Goal: Task Accomplishment & Management: Manage account settings

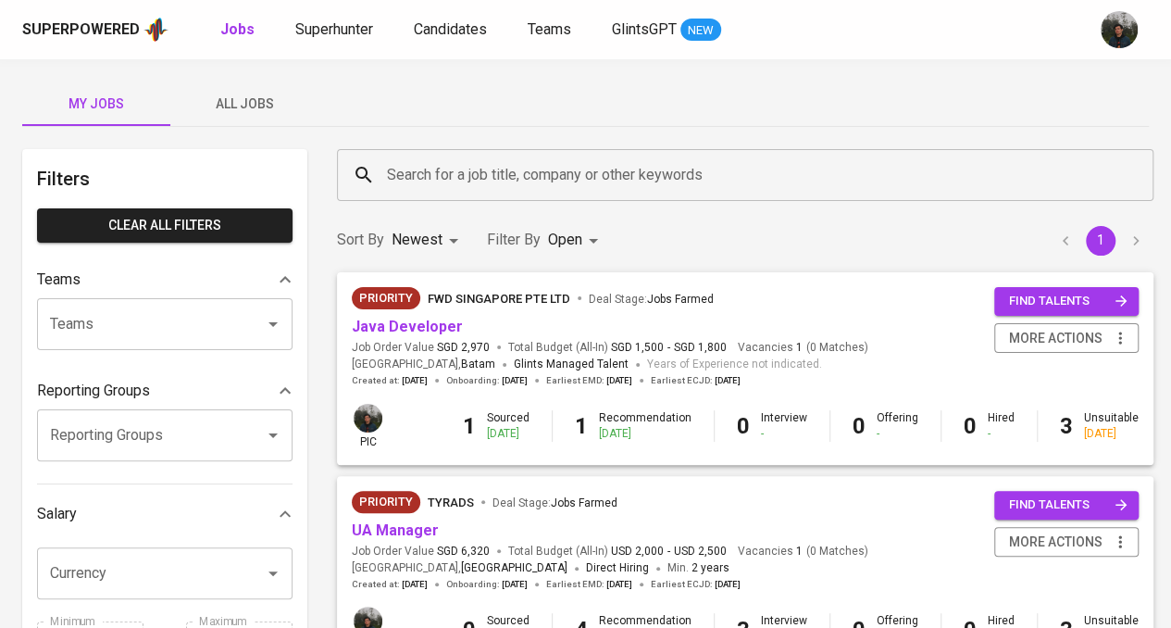
click at [217, 105] on span "All Jobs" at bounding box center [245, 104] width 126 height 23
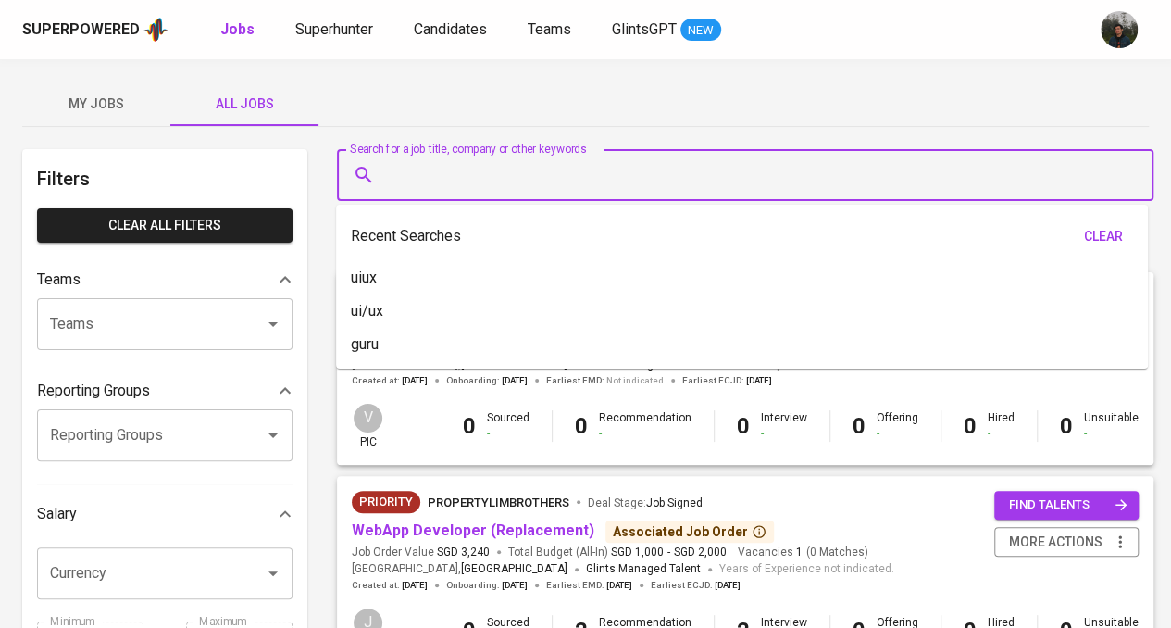
click at [502, 177] on input "Search for a job title, company or other keywords" at bounding box center [749, 174] width 735 height 35
click at [522, 95] on div "My Jobs All Jobs" at bounding box center [585, 103] width 1127 height 44
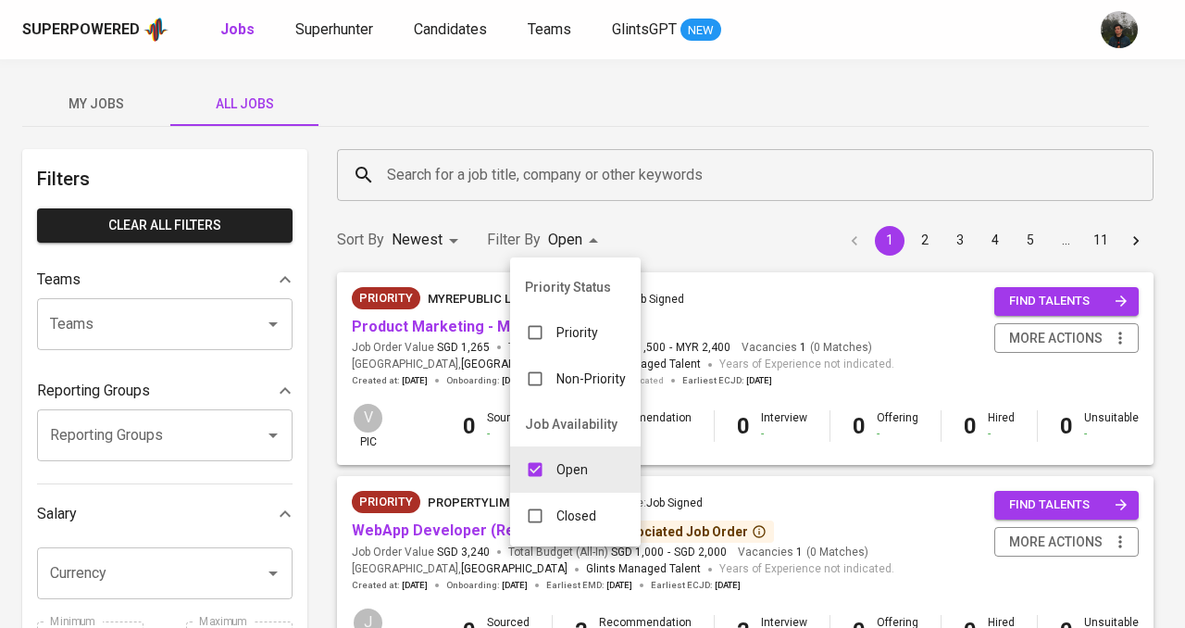
click at [588, 532] on div "Closed" at bounding box center [560, 515] width 101 height 35
type input "OPEN,CLOSE"
checkbox input "true"
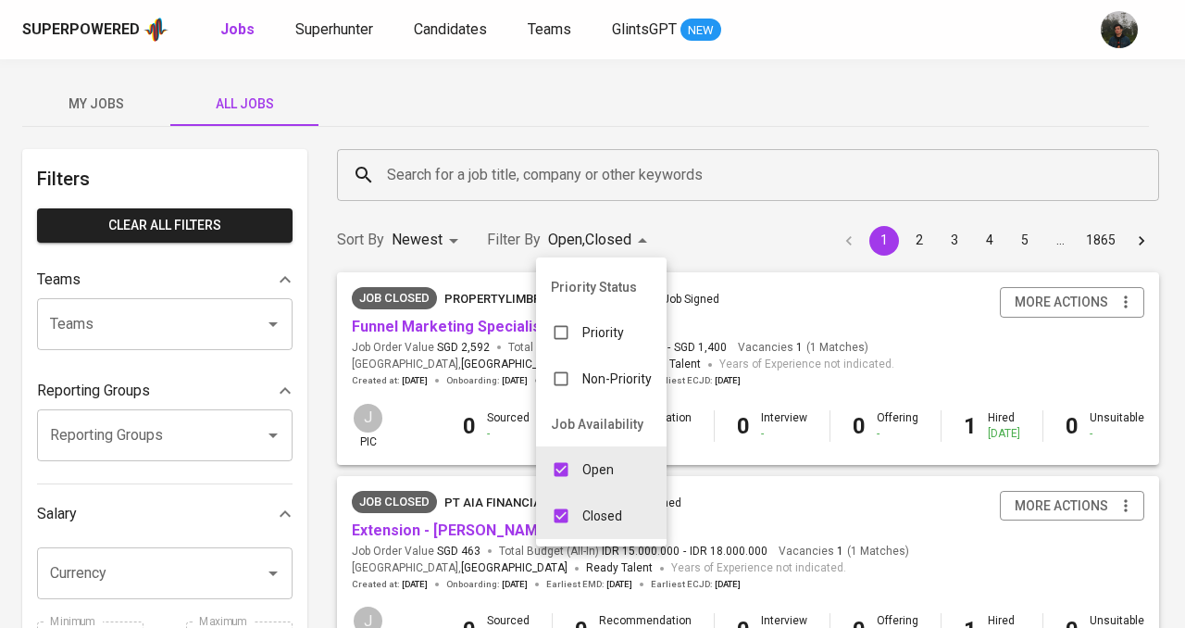
click at [563, 469] on input "checkbox" at bounding box center [561, 469] width 35 height 35
checkbox input "false"
type input "CLOSE"
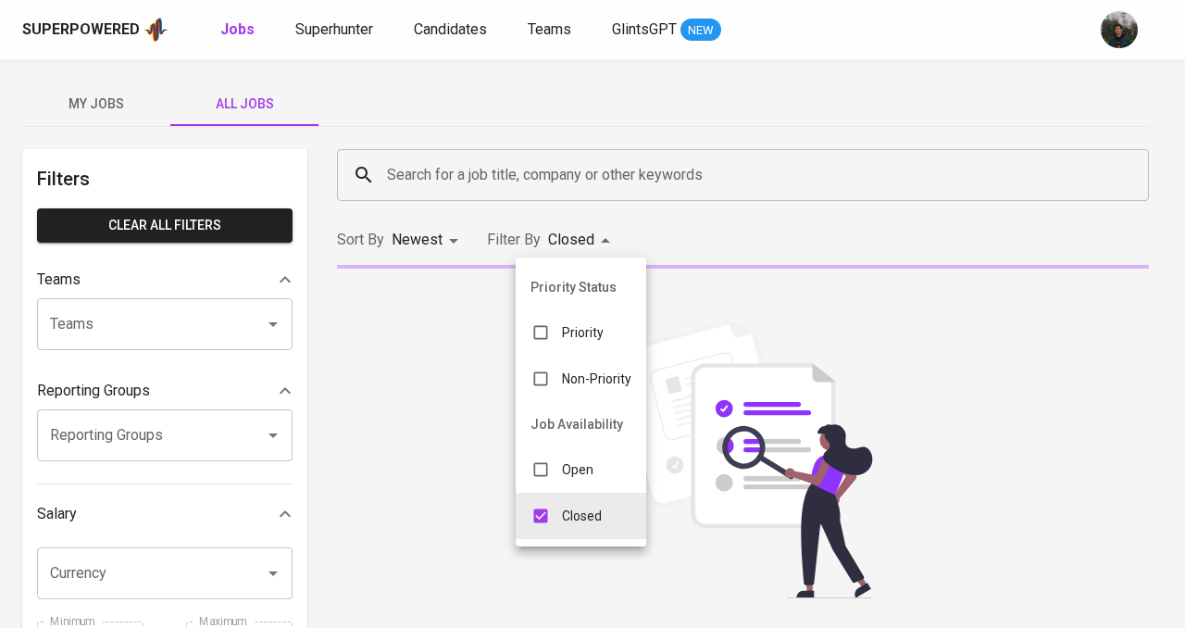
click at [470, 166] on div at bounding box center [592, 314] width 1185 height 628
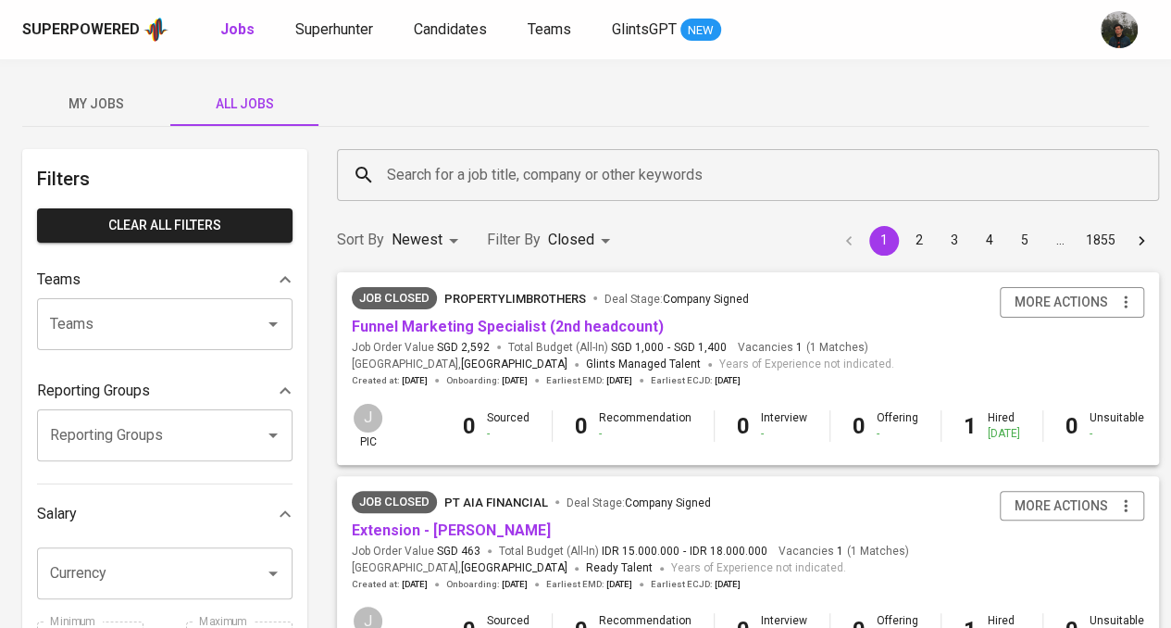
click at [458, 177] on input "Search for a job title, company or other keywords" at bounding box center [752, 174] width 741 height 35
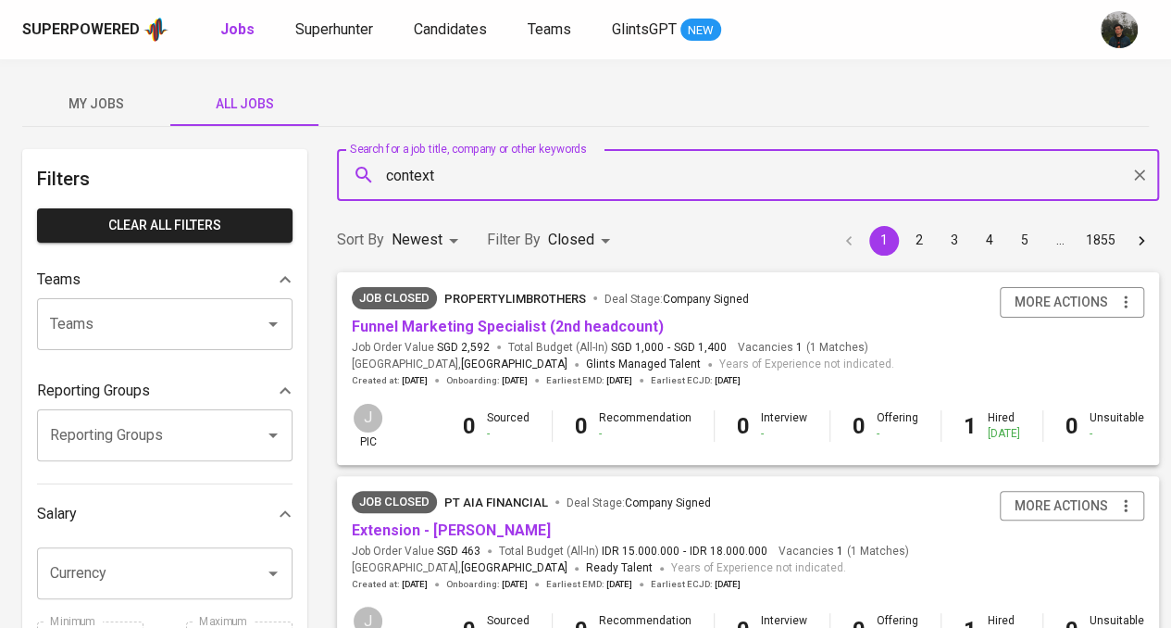
type input "context"
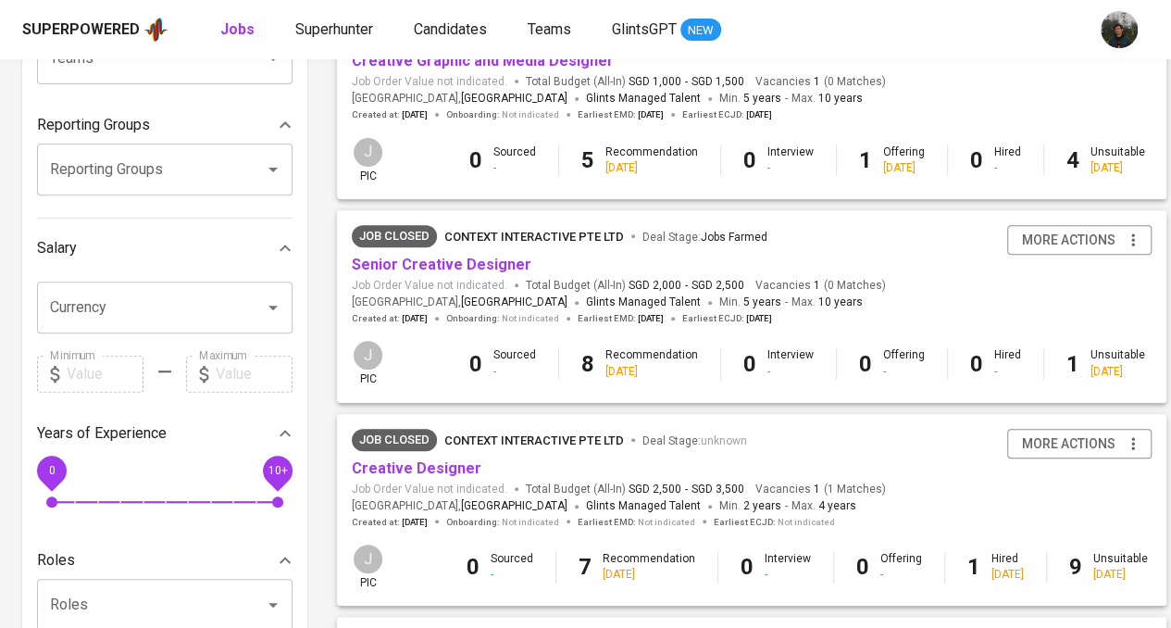
scroll to position [185, 0]
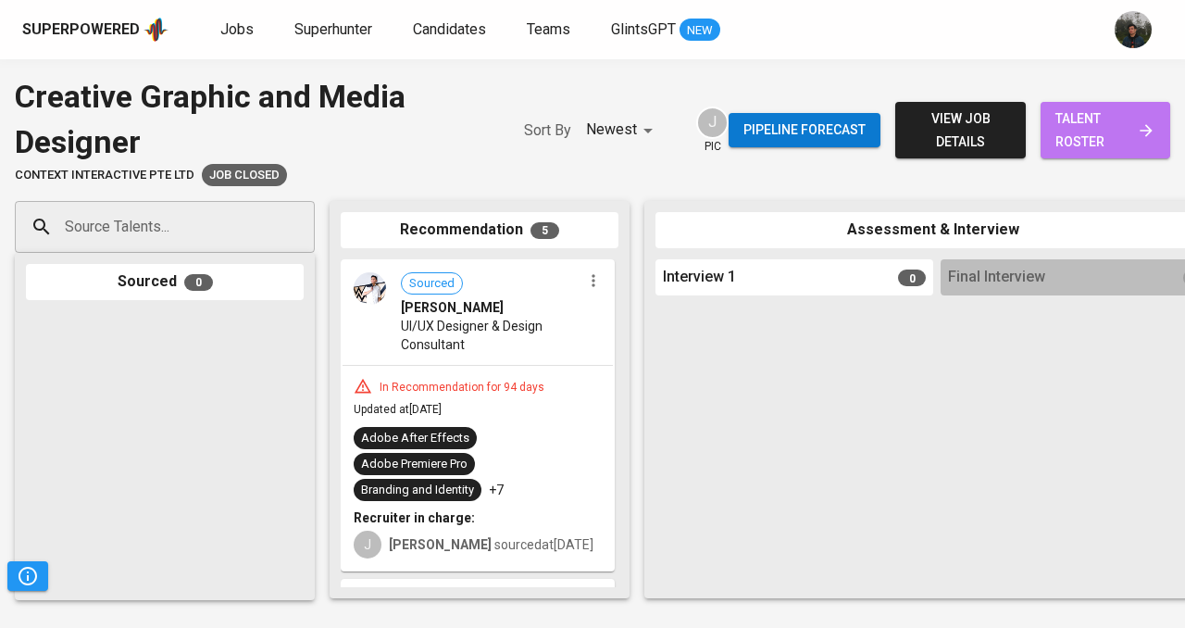
click at [1091, 122] on span "talent roster" at bounding box center [1106, 129] width 100 height 45
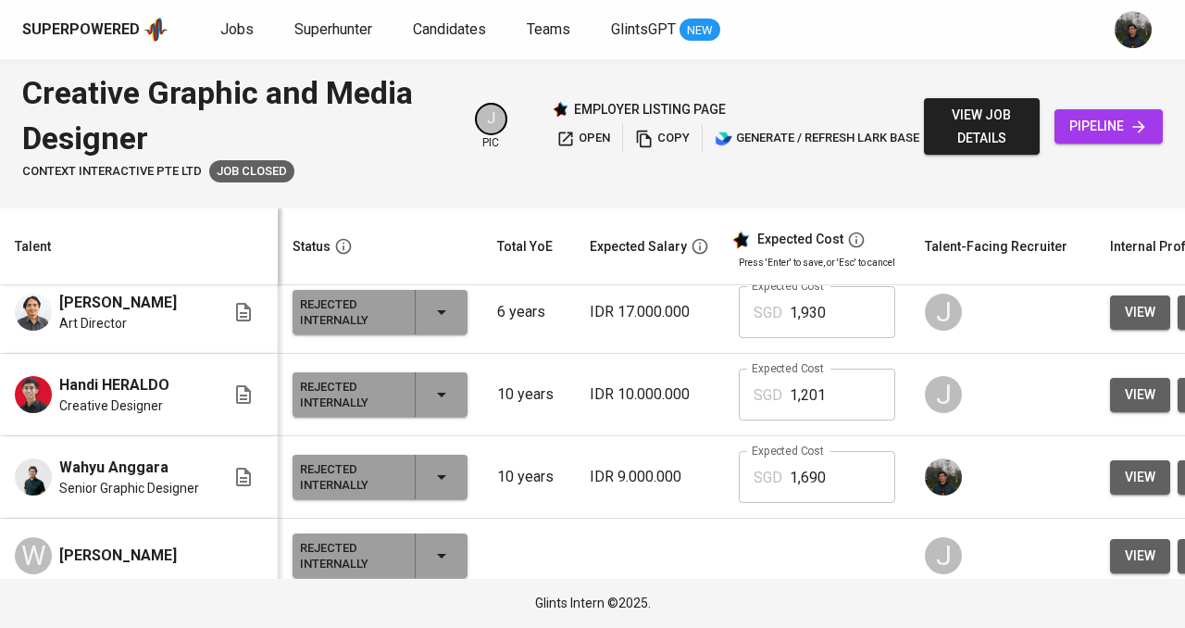
scroll to position [951, 0]
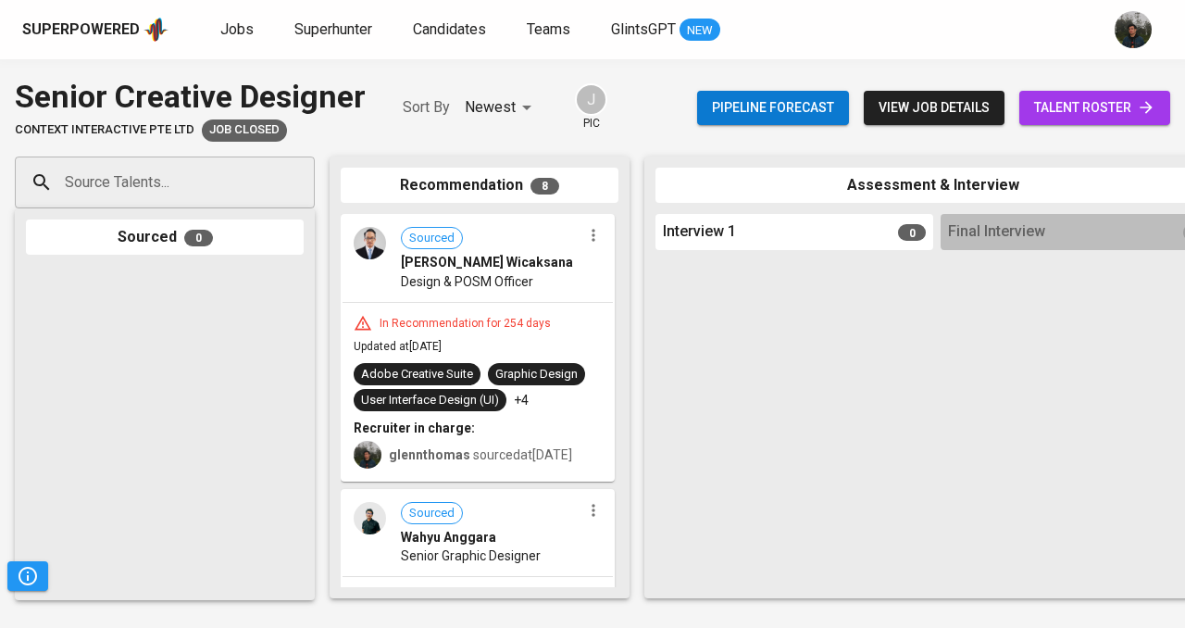
click at [1104, 106] on span "talent roster" at bounding box center [1094, 107] width 121 height 23
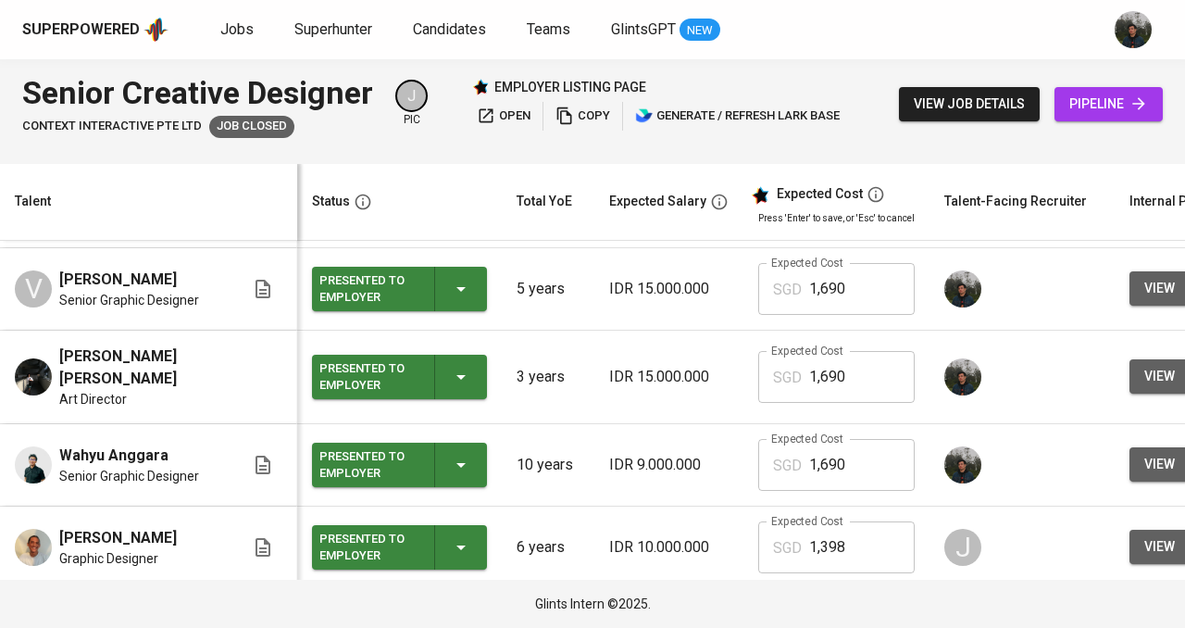
scroll to position [370, 0]
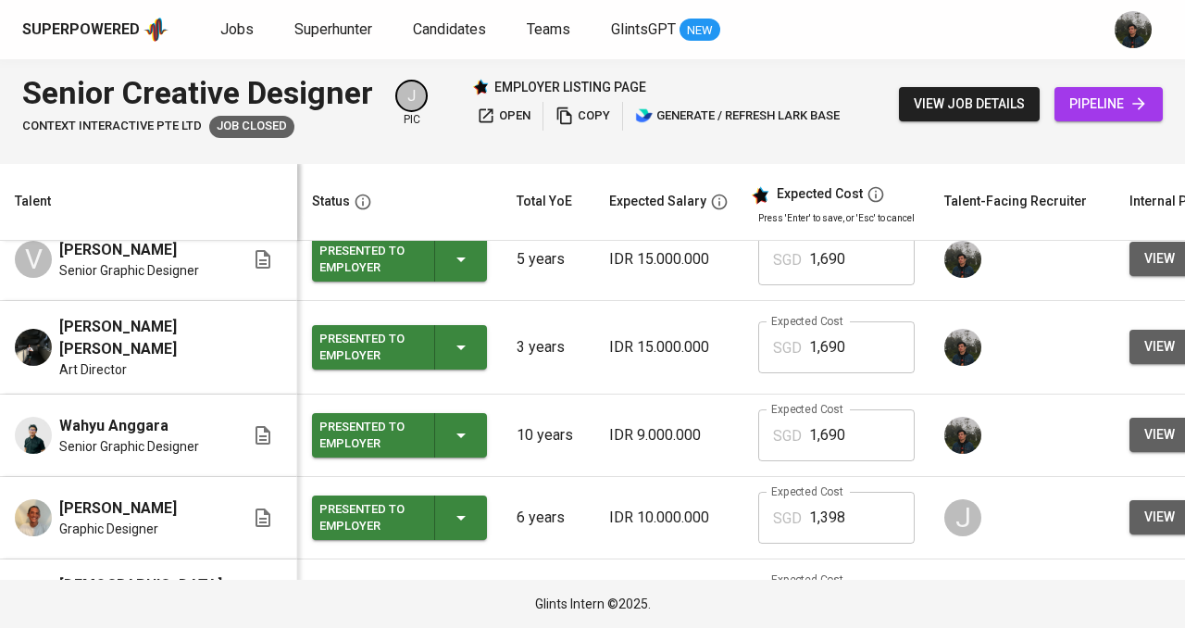
click at [184, 375] on td "Lionel Juan Art Director" at bounding box center [148, 348] width 297 height 94
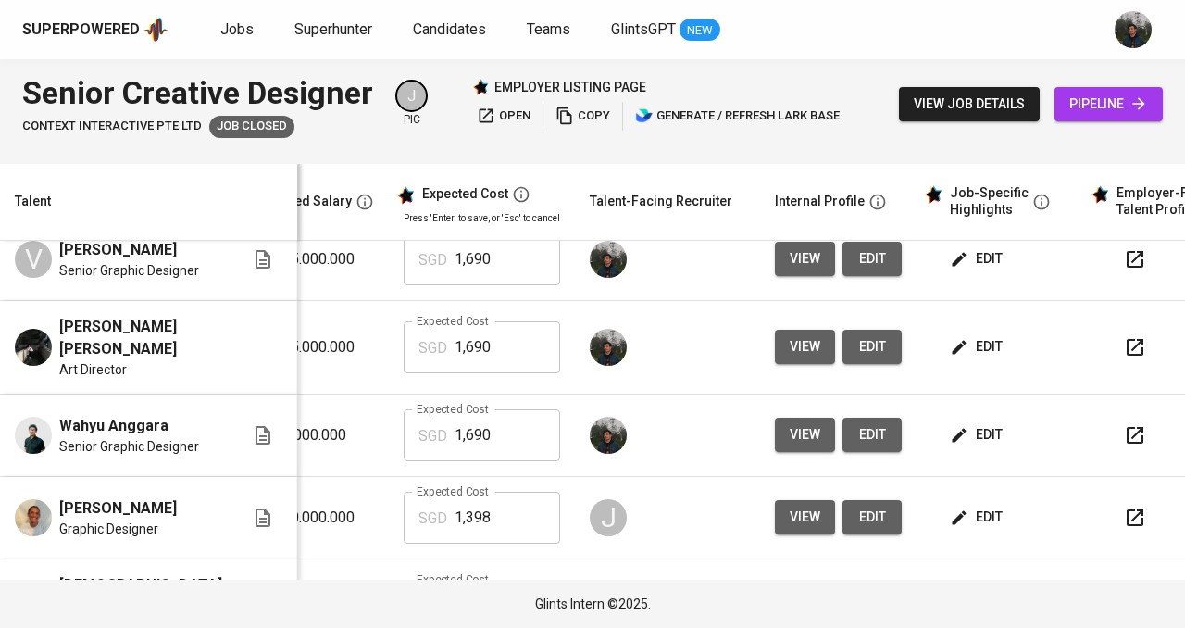
scroll to position [370, 400]
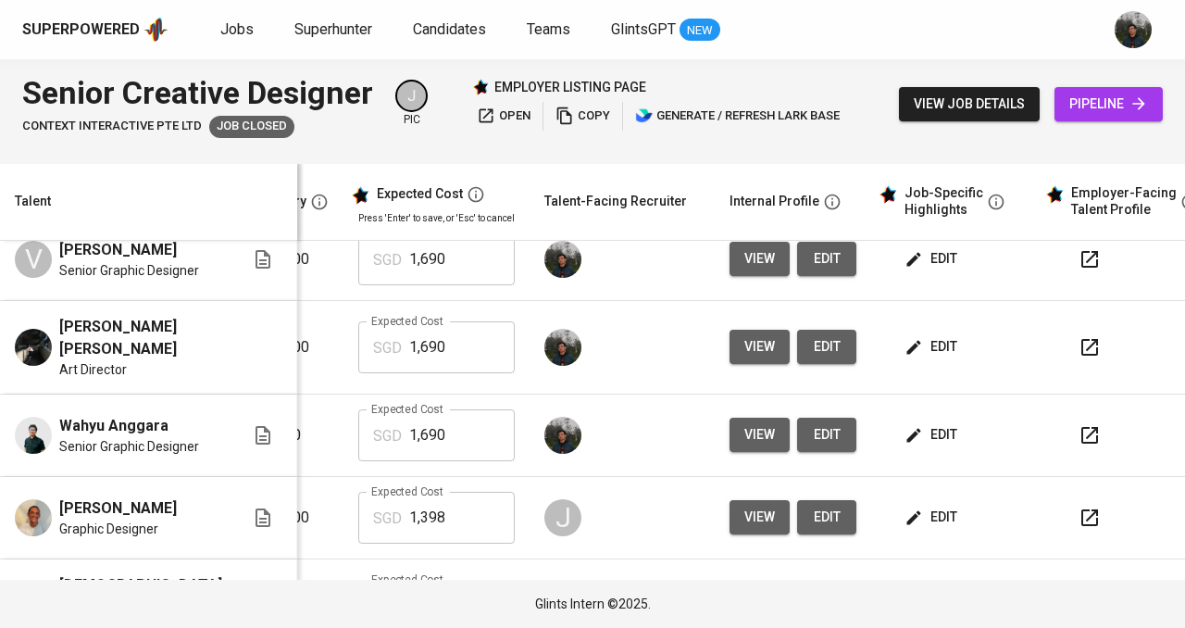
click at [918, 437] on span "edit" at bounding box center [932, 434] width 49 height 23
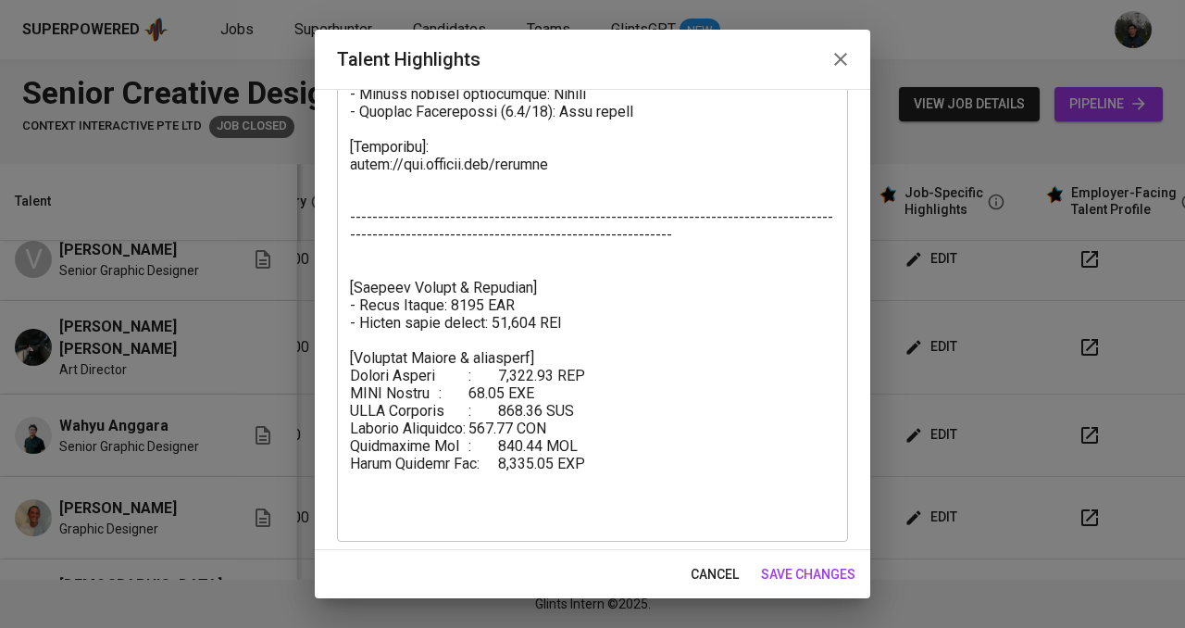
scroll to position [767, 0]
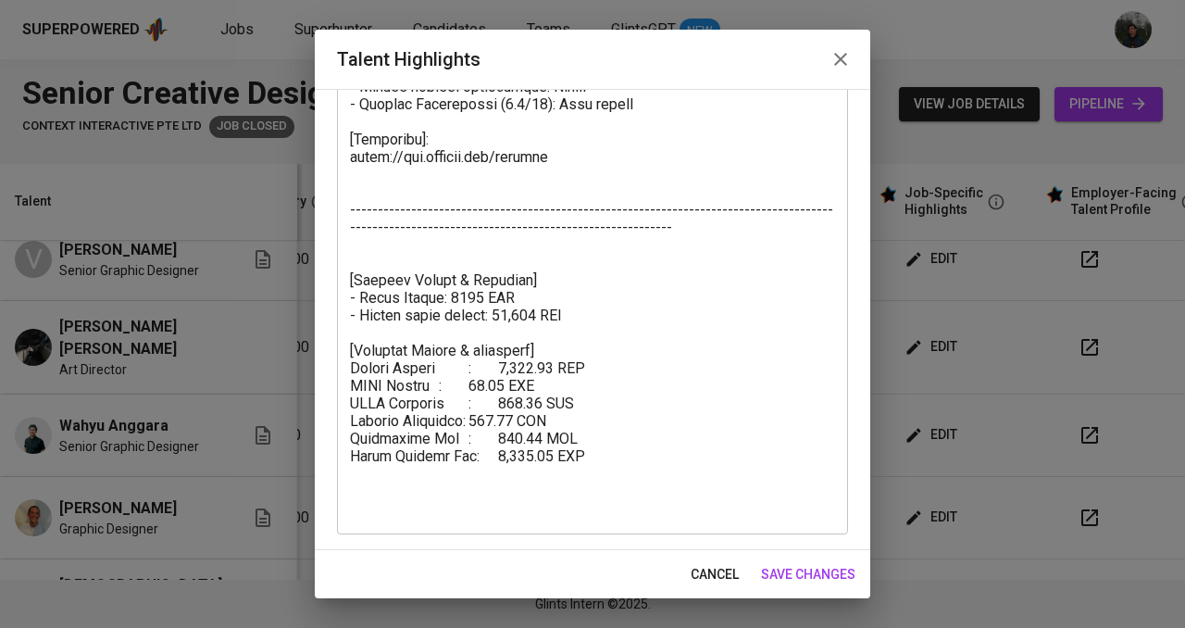
click at [847, 62] on icon "button" at bounding box center [841, 59] width 22 height 22
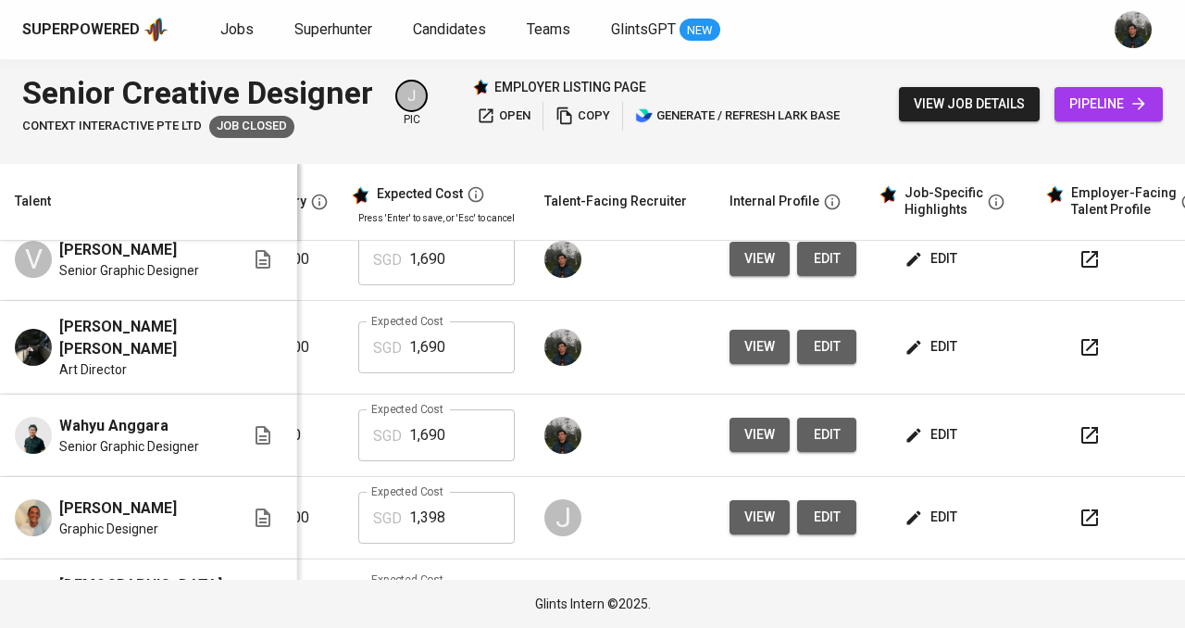
click at [908, 351] on span "edit" at bounding box center [932, 346] width 49 height 23
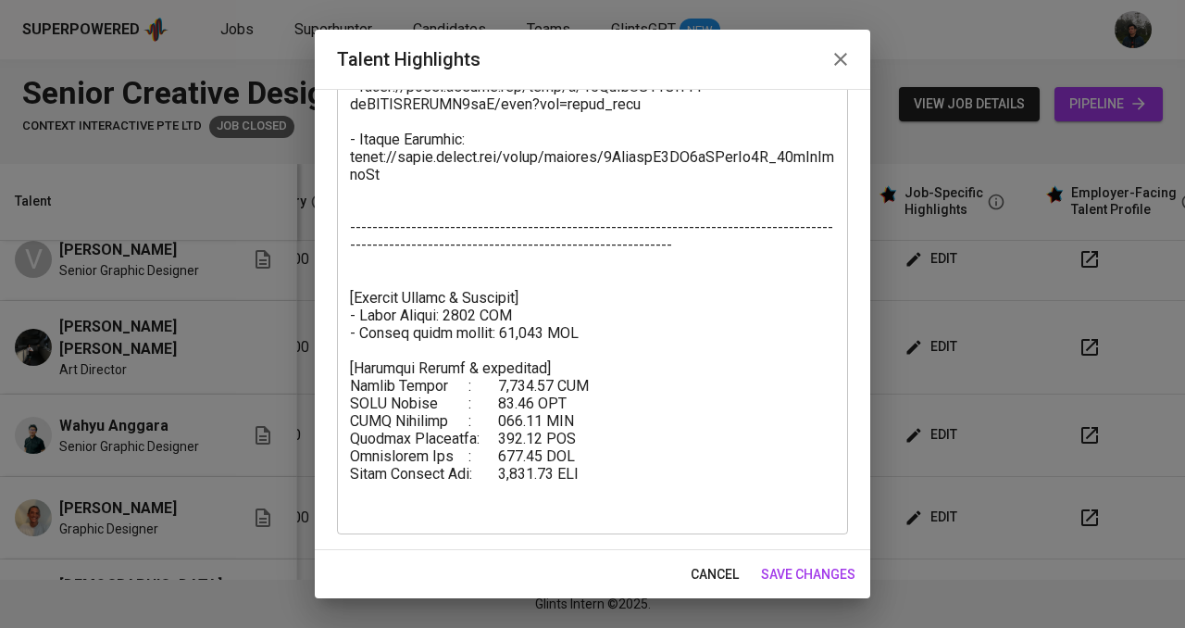
scroll to position [542, 0]
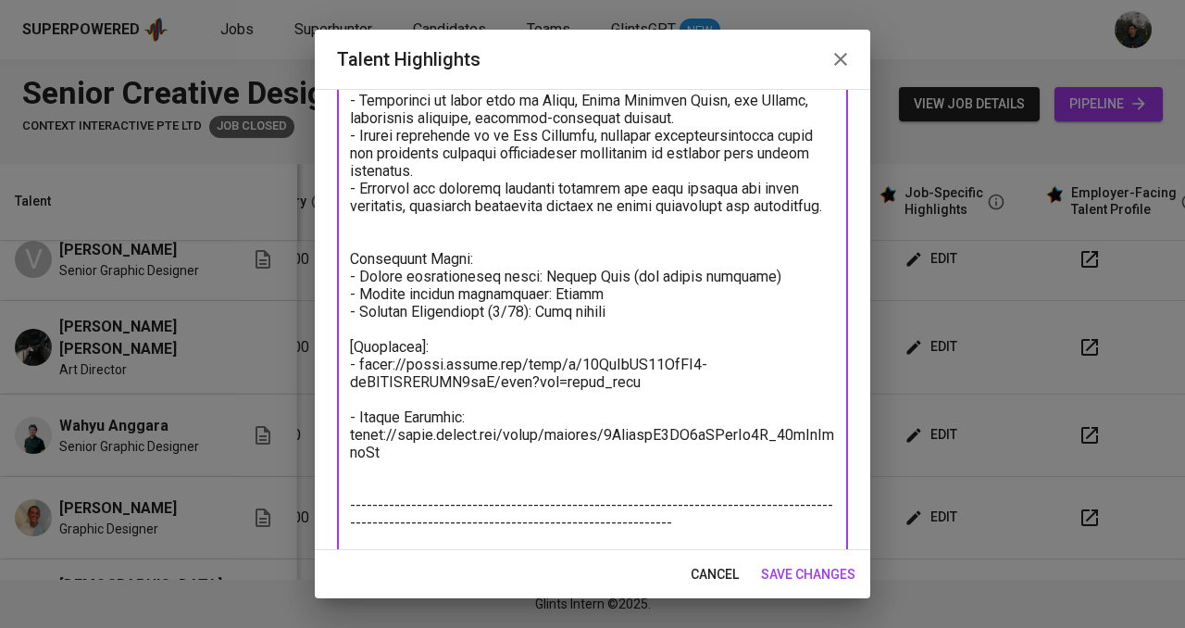
drag, startPoint x: 364, startPoint y: 389, endPoint x: 340, endPoint y: 379, distance: 26.1
click at [340, 379] on div "x Talent Highlights" at bounding box center [592, 232] width 511 height 1160
click at [842, 56] on icon "button" at bounding box center [840, 59] width 13 height 13
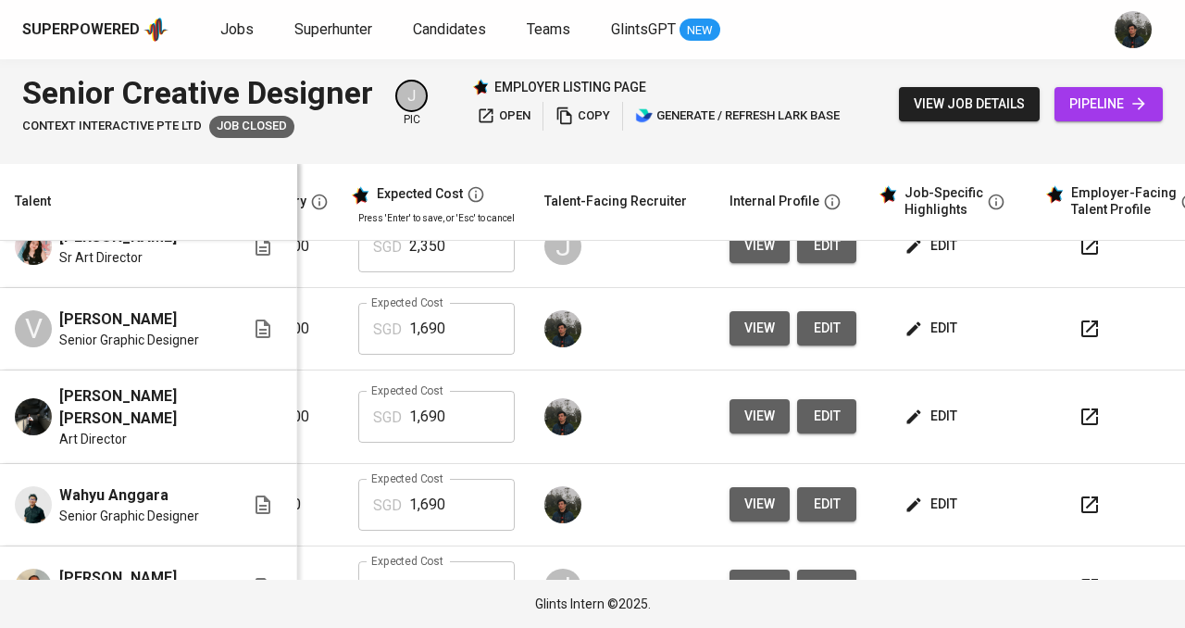
scroll to position [278, 400]
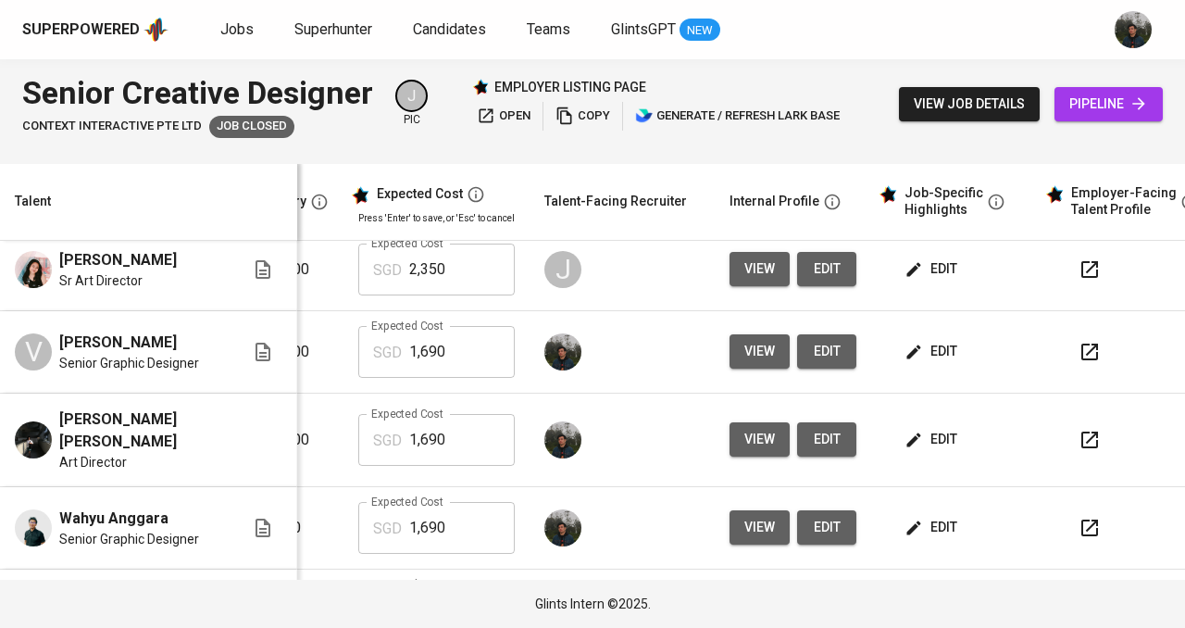
click at [925, 360] on span "edit" at bounding box center [932, 351] width 49 height 23
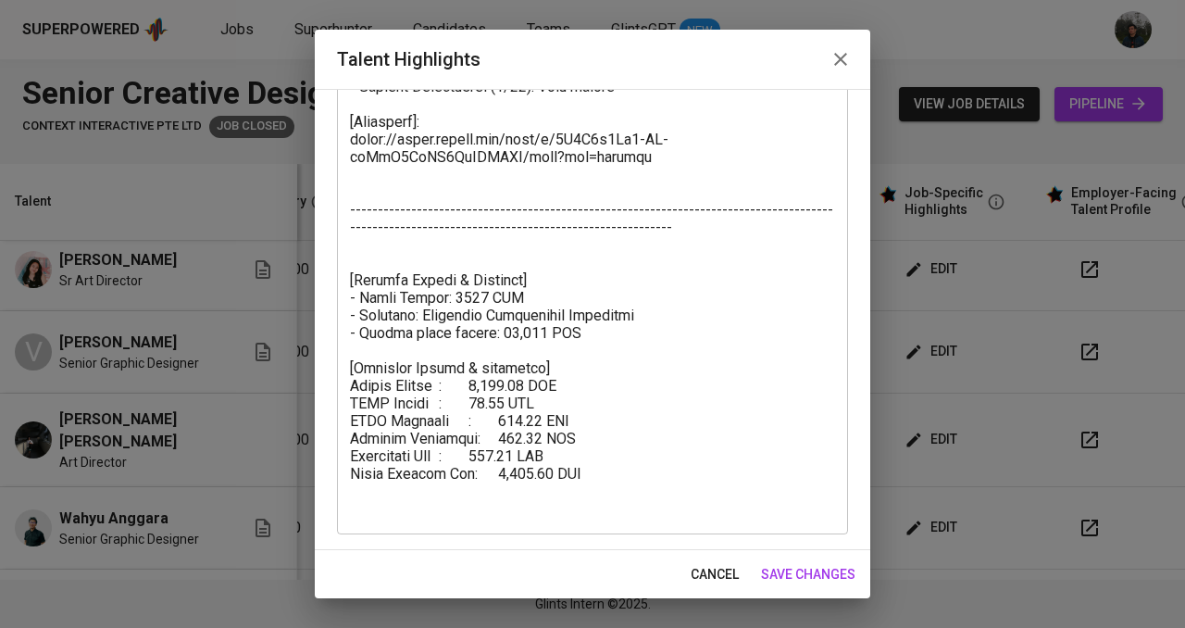
scroll to position [652, 0]
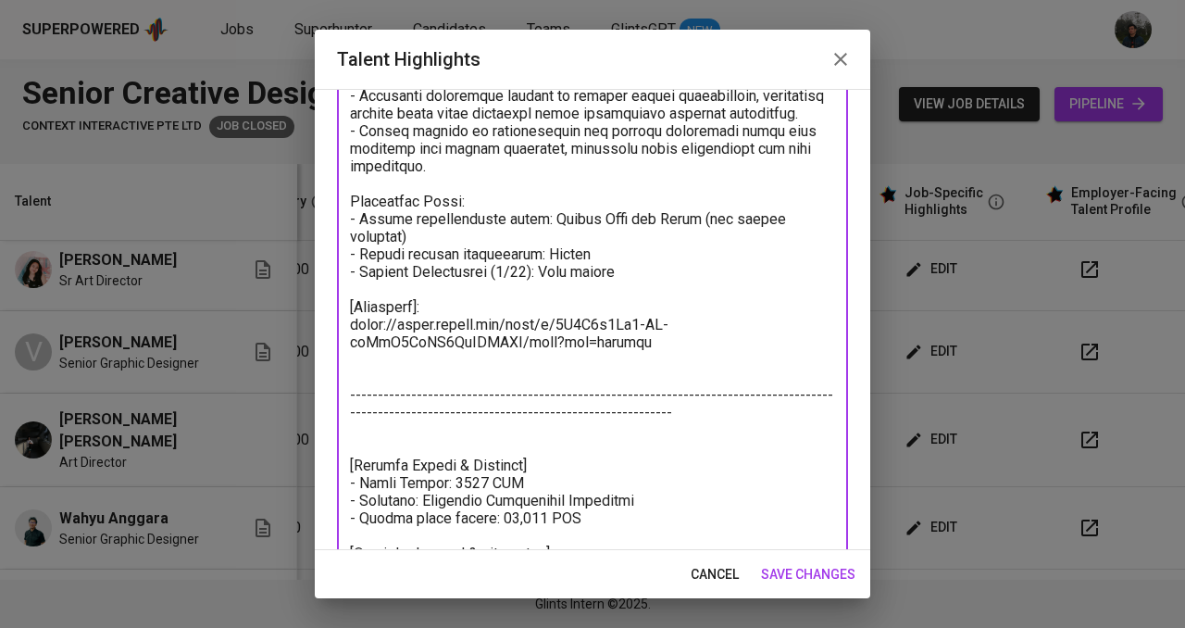
drag, startPoint x: 682, startPoint y: 364, endPoint x: 289, endPoint y: 340, distance: 393.4
click at [289, 340] on div "Talent Highlights Enhance the Talent's profile by adding highlights relevant to…" at bounding box center [592, 314] width 1185 height 628
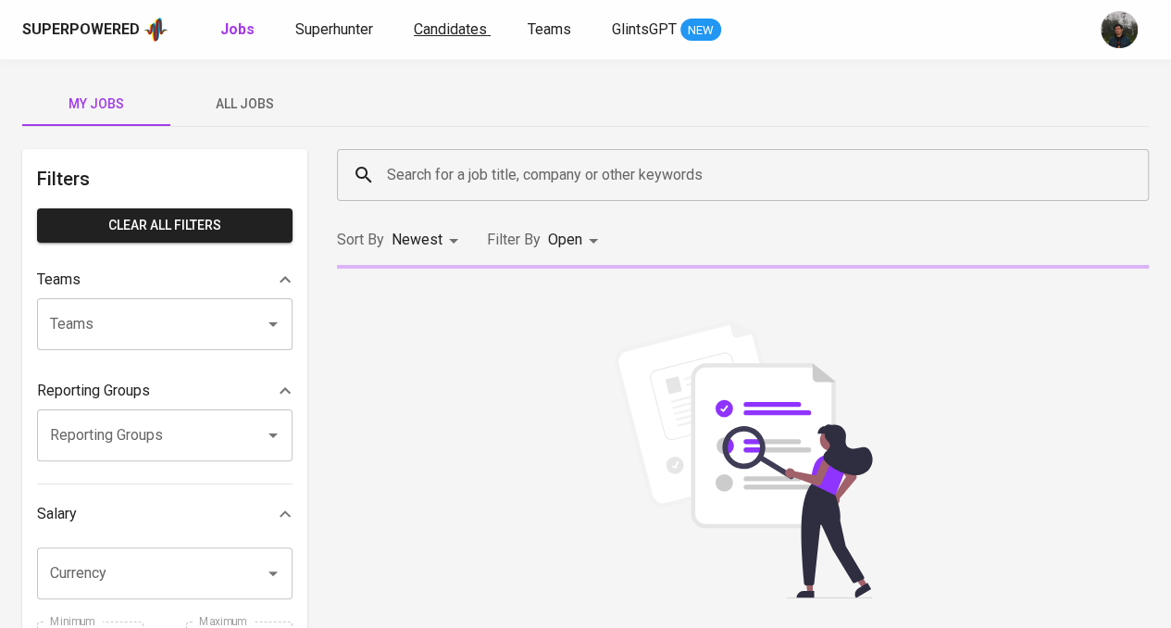
click at [444, 31] on span "Candidates" at bounding box center [450, 29] width 73 height 18
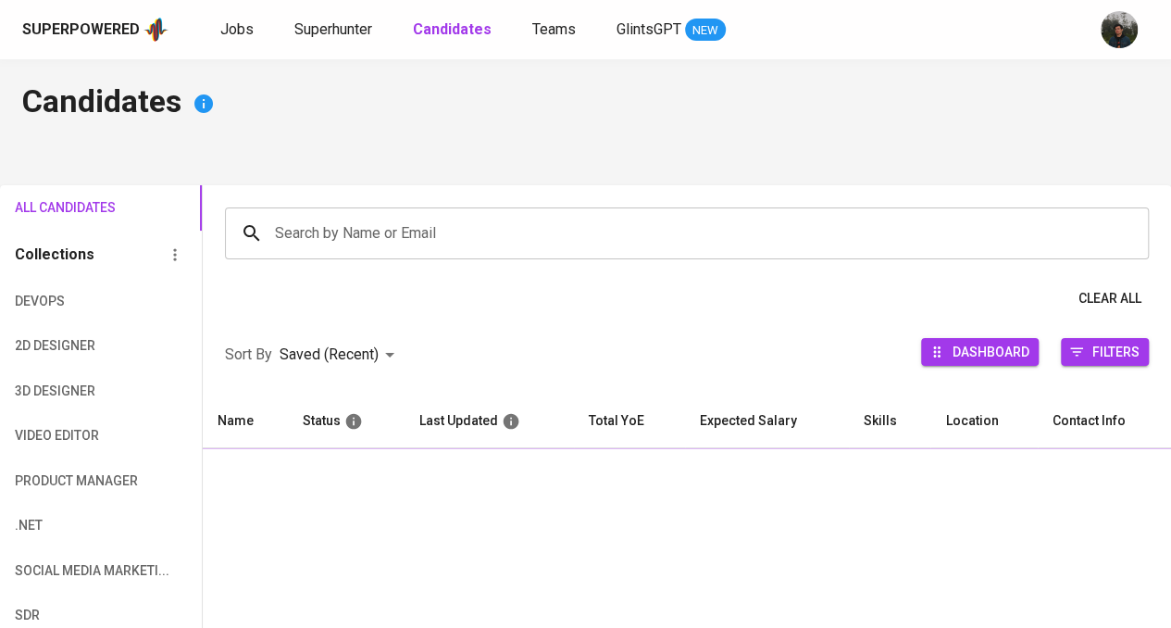
click at [370, 242] on input "Search by Name or Email" at bounding box center [691, 233] width 843 height 35
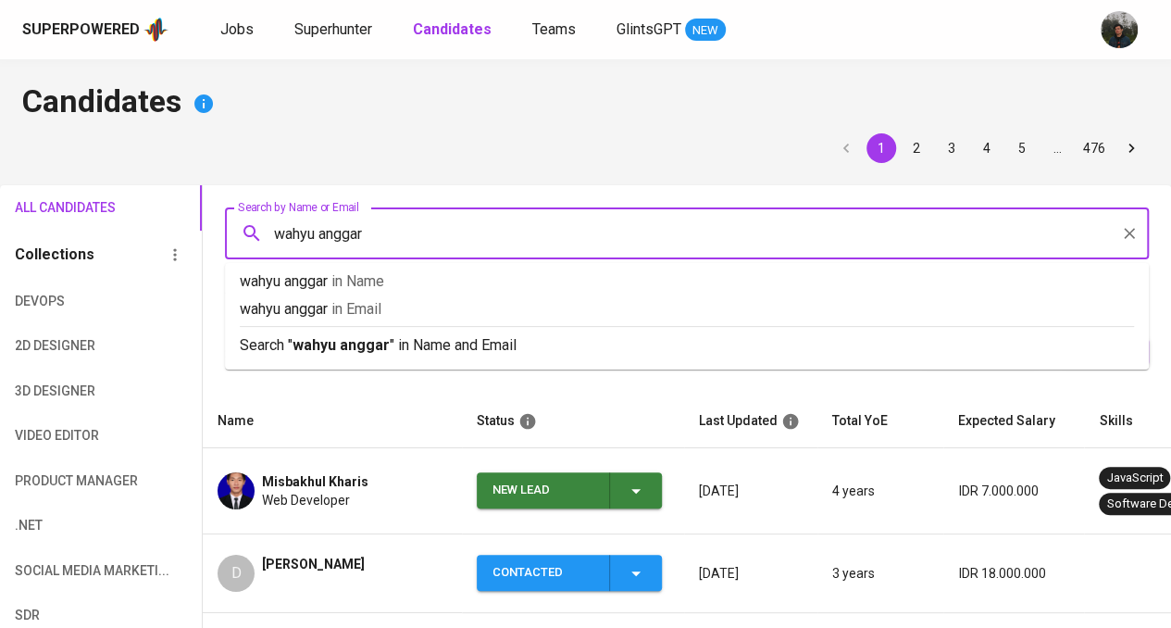
type input "wahyu anggara"
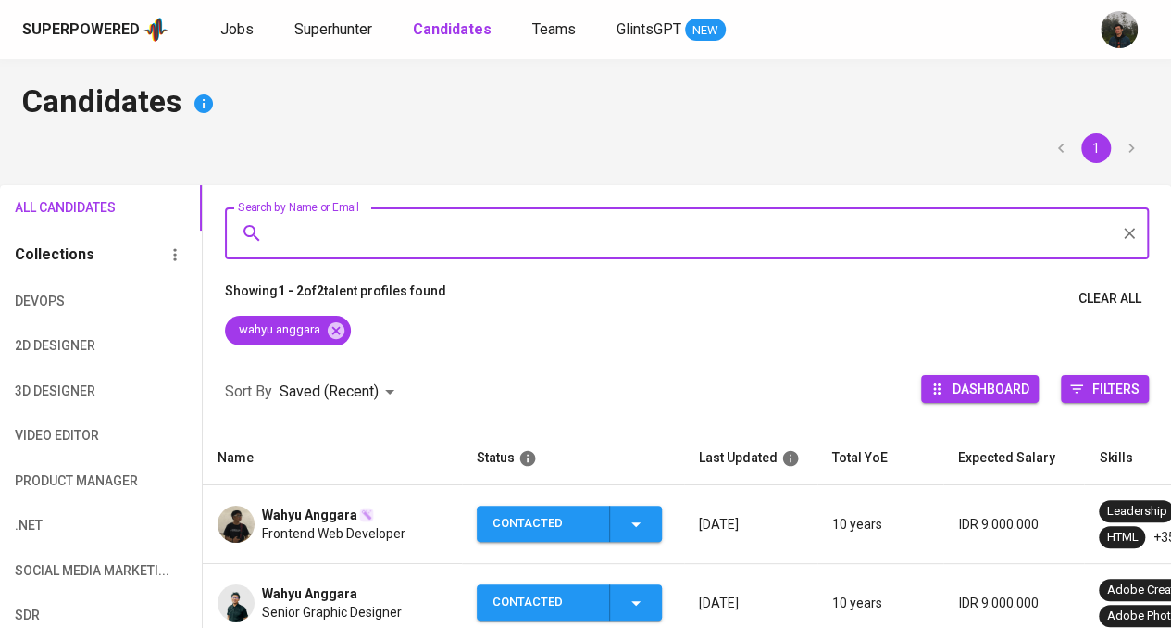
scroll to position [177, 0]
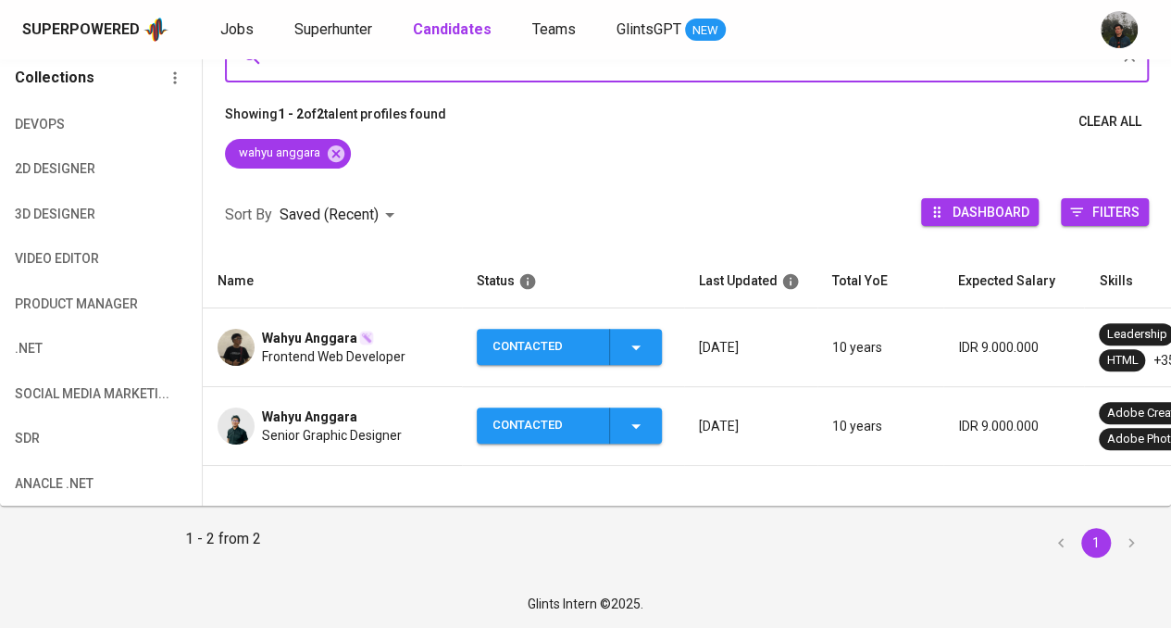
click at [358, 429] on span "Senior Graphic Designer" at bounding box center [332, 435] width 140 height 19
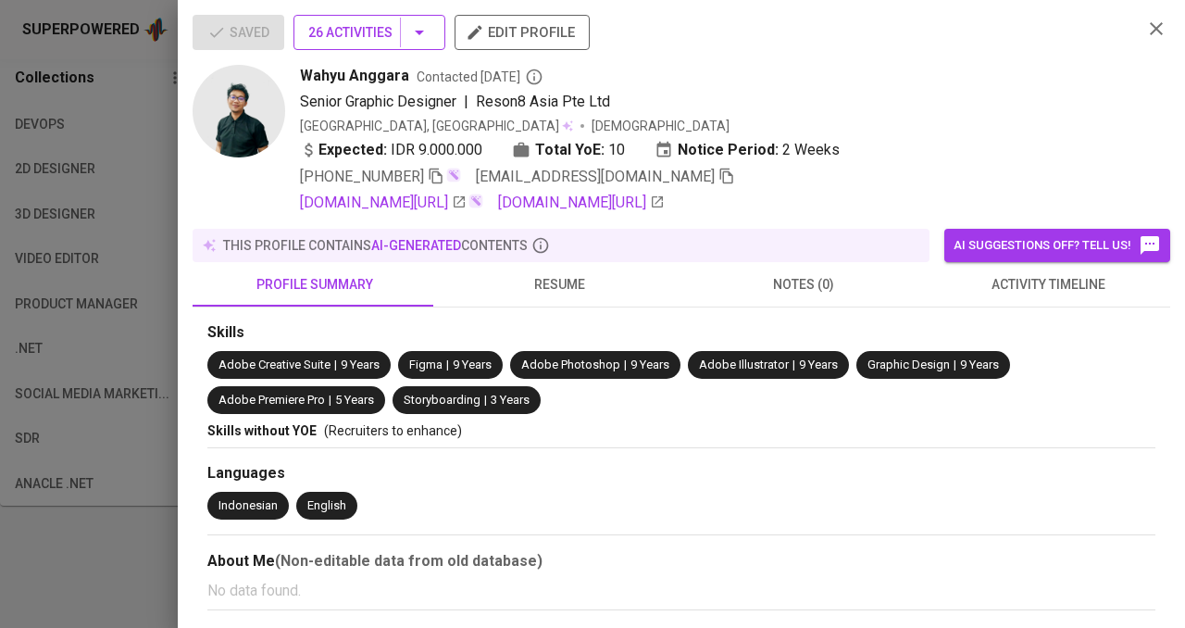
click at [369, 31] on span "26 Activities" at bounding box center [369, 32] width 122 height 23
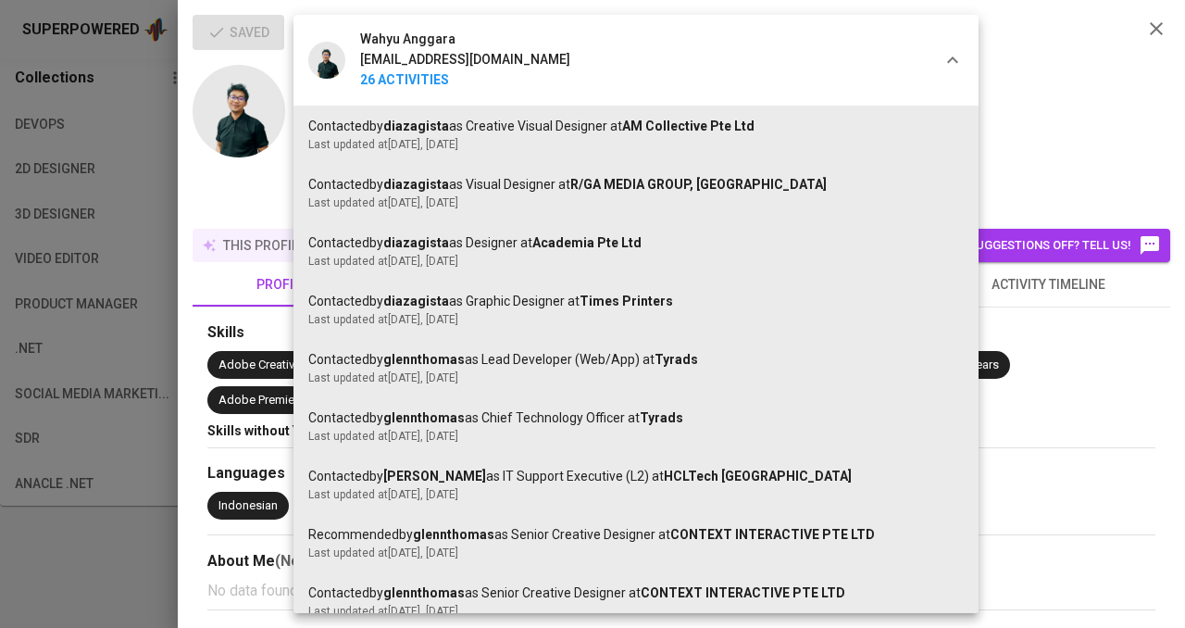
click at [90, 210] on div at bounding box center [592, 314] width 1185 height 628
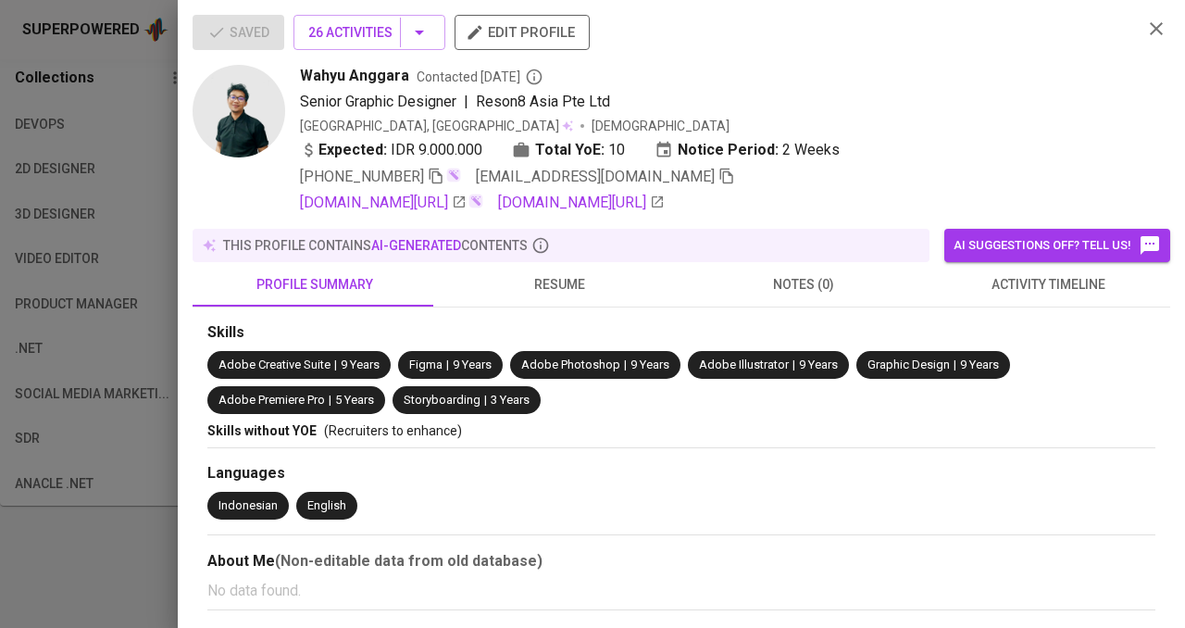
click at [13, 158] on div at bounding box center [592, 314] width 1185 height 628
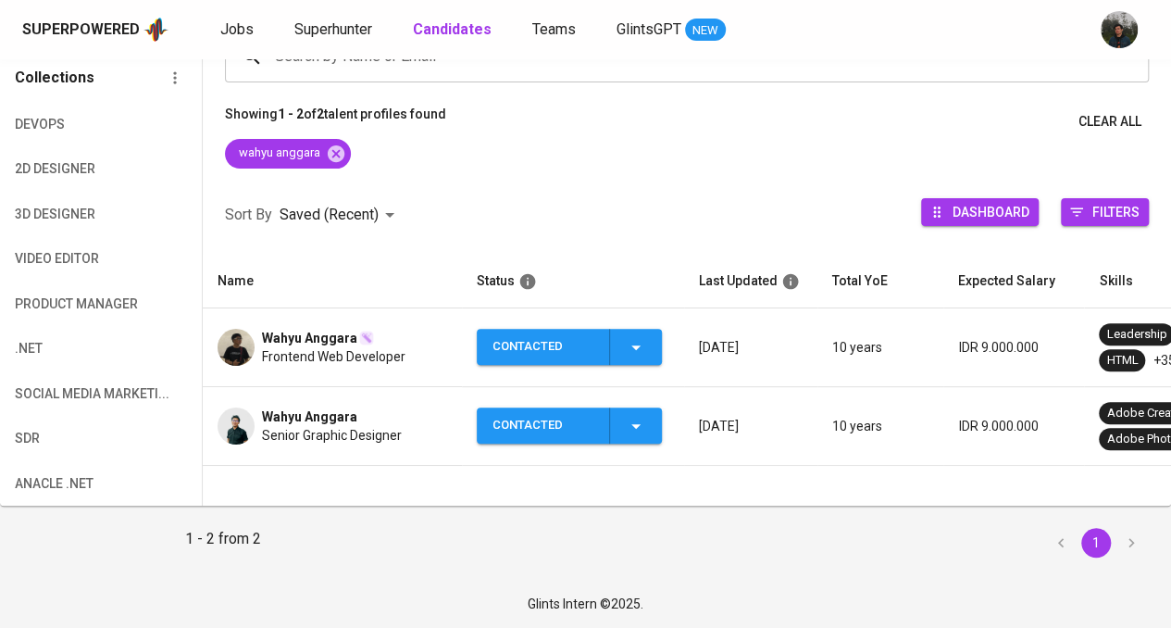
click at [570, 432] on div "Contacted" at bounding box center [544, 425] width 102 height 36
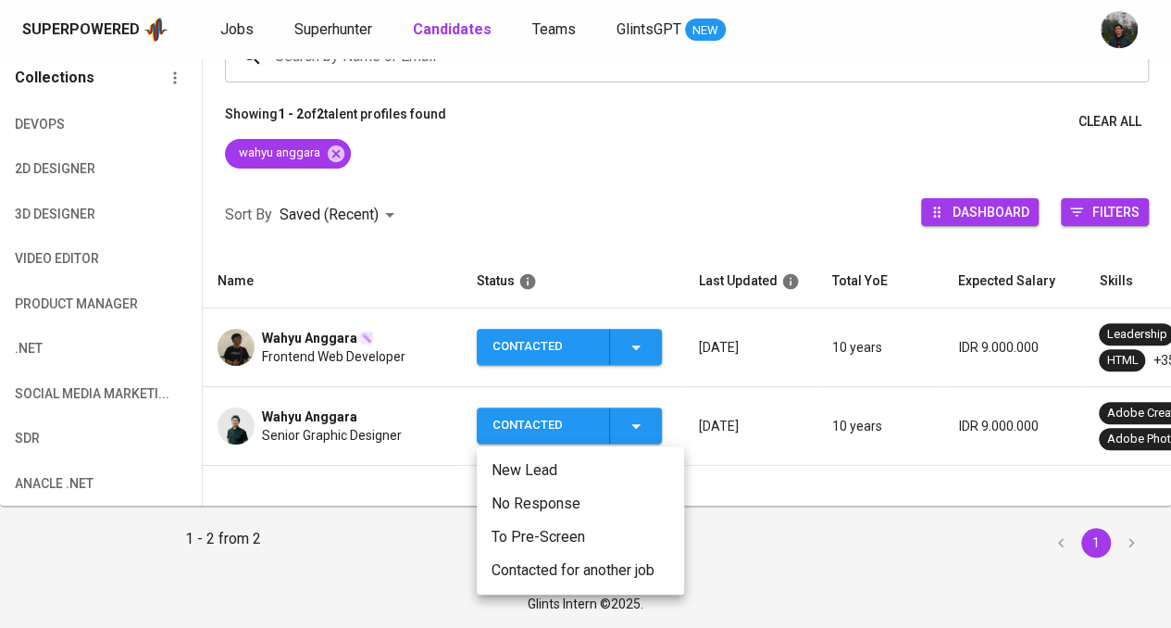
click at [554, 570] on li "Contacted for another job" at bounding box center [580, 570] width 207 height 33
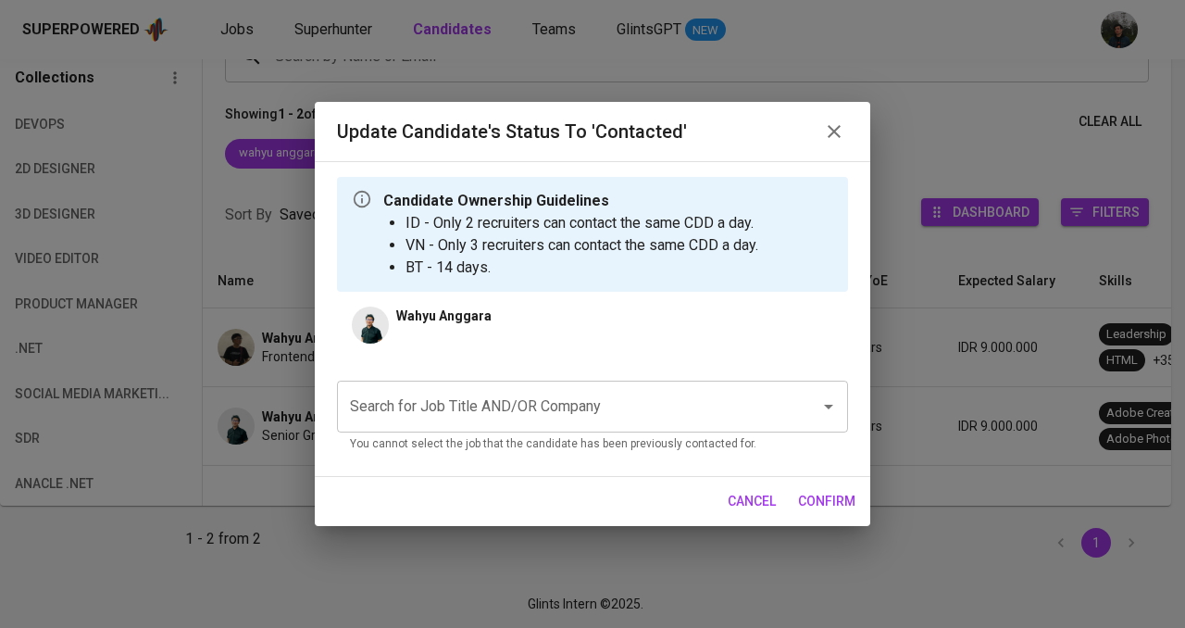
click at [572, 419] on input "Search for Job Title AND/OR Company" at bounding box center [566, 406] width 443 height 35
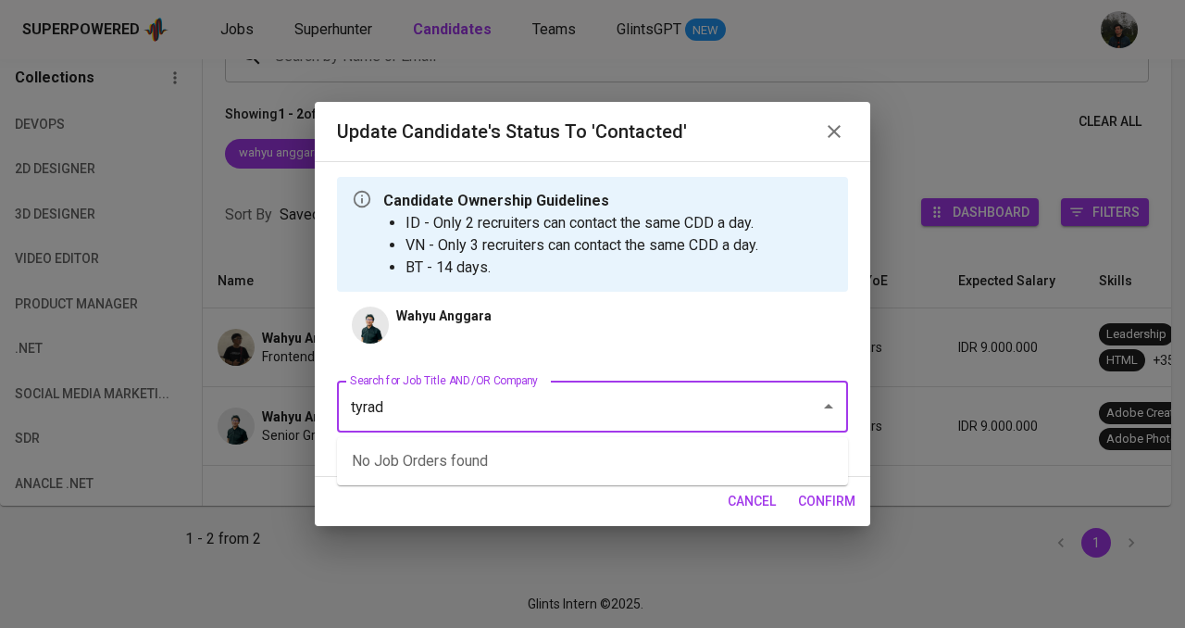
type input "tyrads"
drag, startPoint x: 457, startPoint y: 408, endPoint x: 257, endPoint y: 395, distance: 199.5
click at [257, 397] on div "Update Candidate's Status to 'Contacted' Candidate Ownership Guidelines ID - On…" at bounding box center [592, 314] width 1185 height 628
click at [428, 457] on li "UA Manager (Tyrads)" at bounding box center [592, 461] width 511 height 33
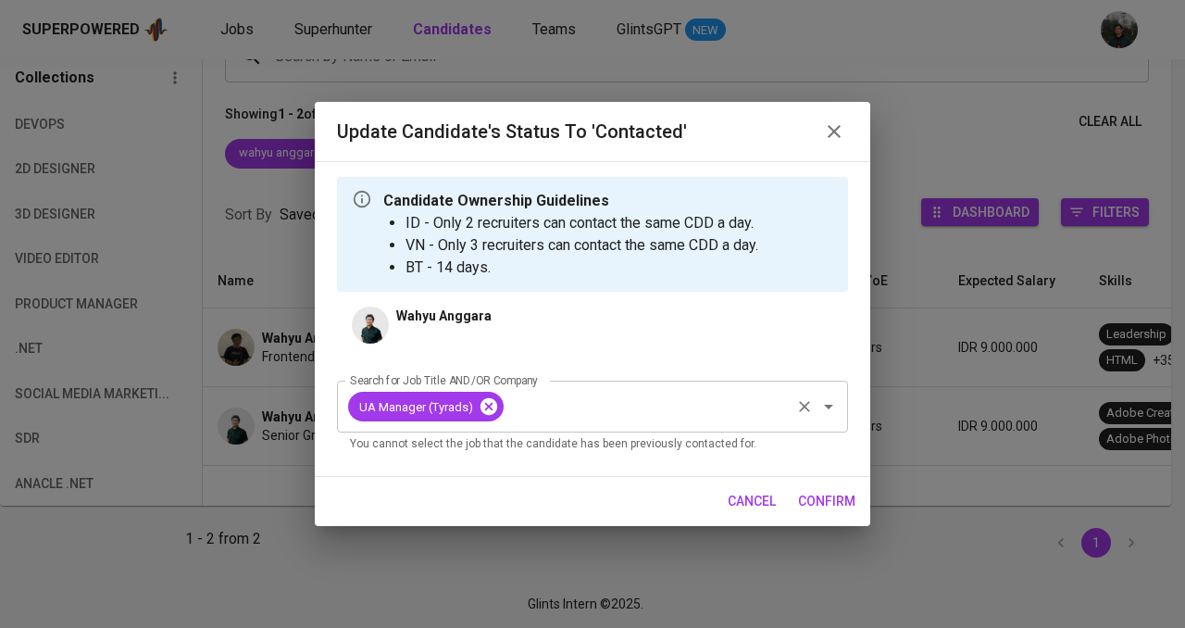
click at [485, 405] on icon at bounding box center [489, 406] width 17 height 17
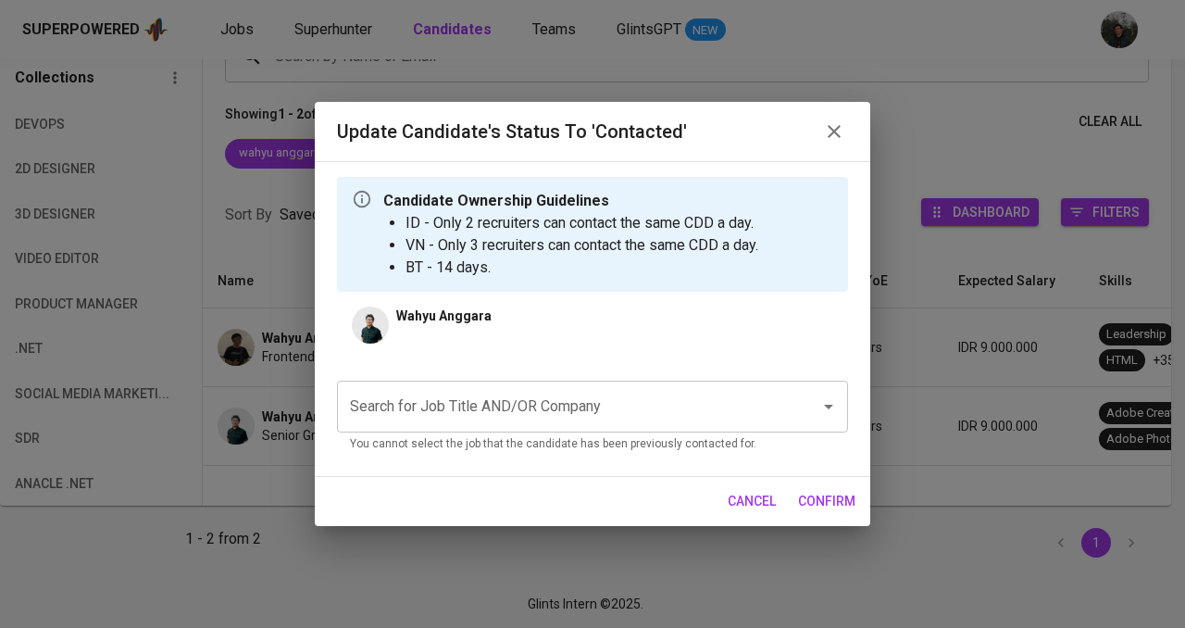
click at [485, 412] on input "Search for Job Title AND/OR Company" at bounding box center [566, 406] width 443 height 35
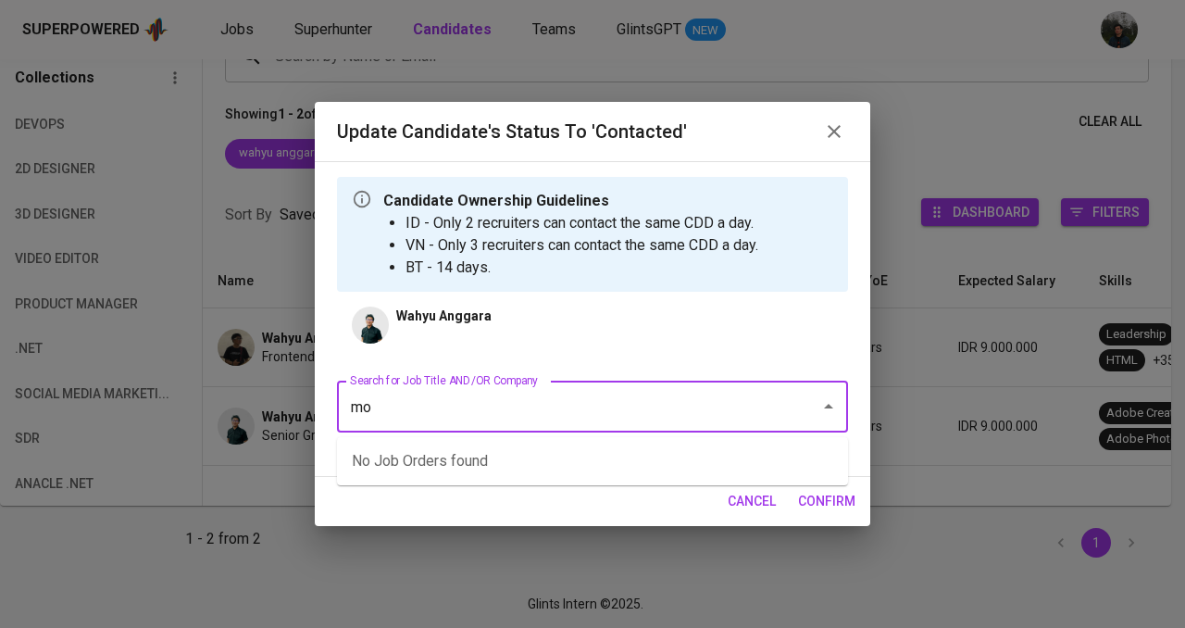
type input "m"
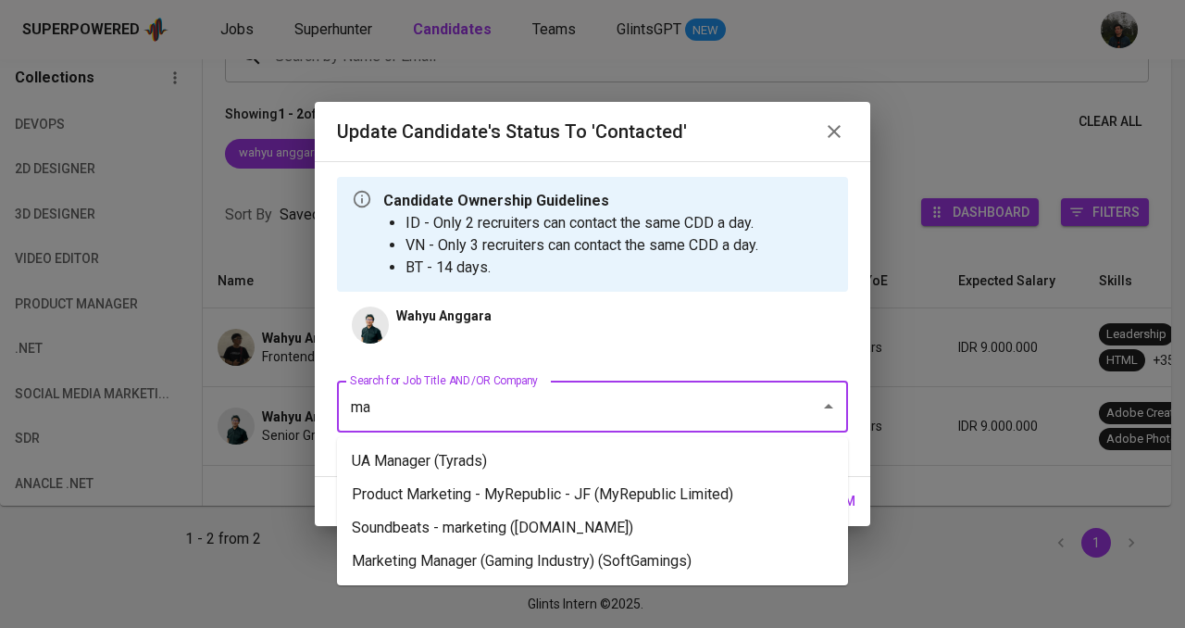
type input "m"
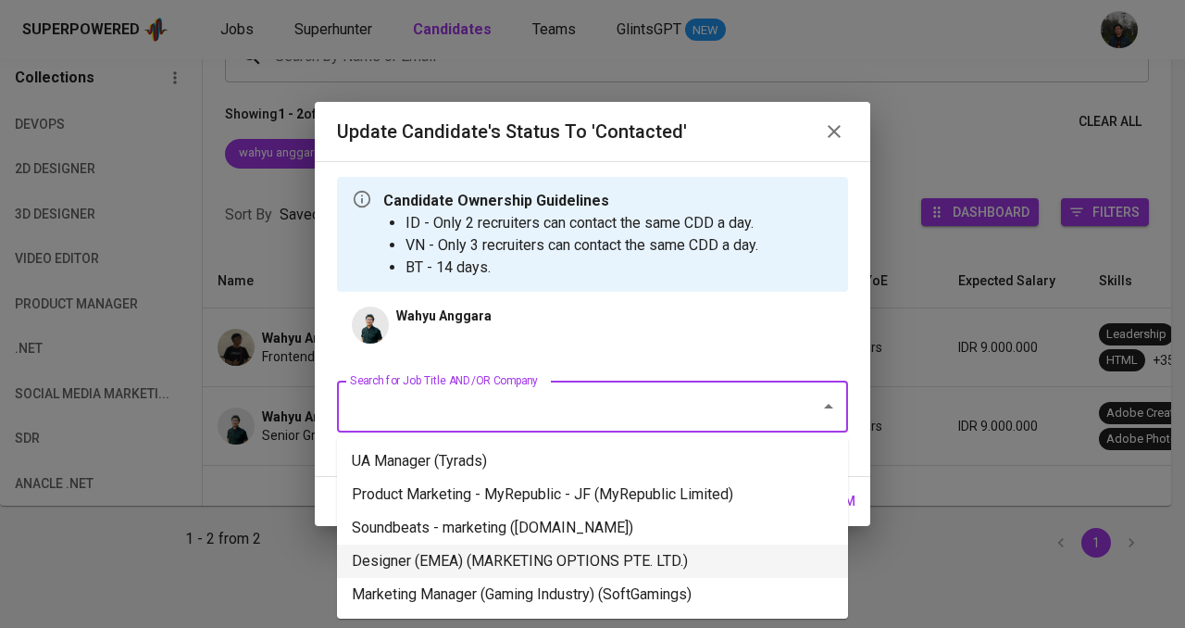
click at [552, 560] on li "Designer (EMEA) (MARKETING OPTIONS PTE. LTD.)" at bounding box center [592, 561] width 511 height 33
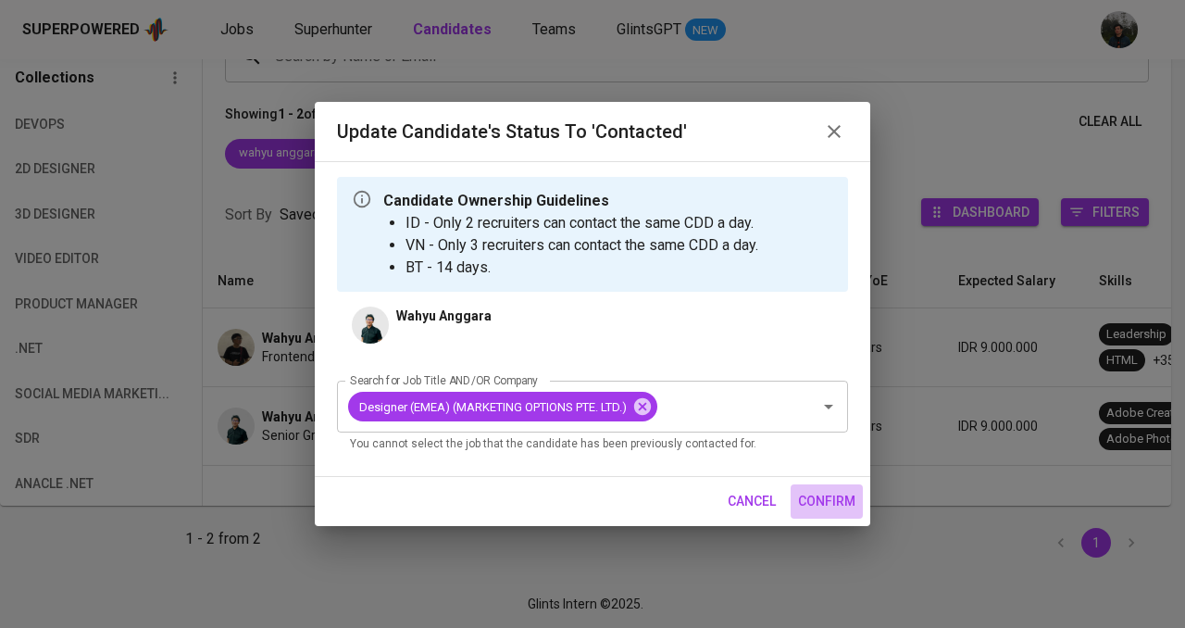
click at [836, 505] on span "confirm" at bounding box center [826, 501] width 57 height 23
